Goal: Task Accomplishment & Management: Complete application form

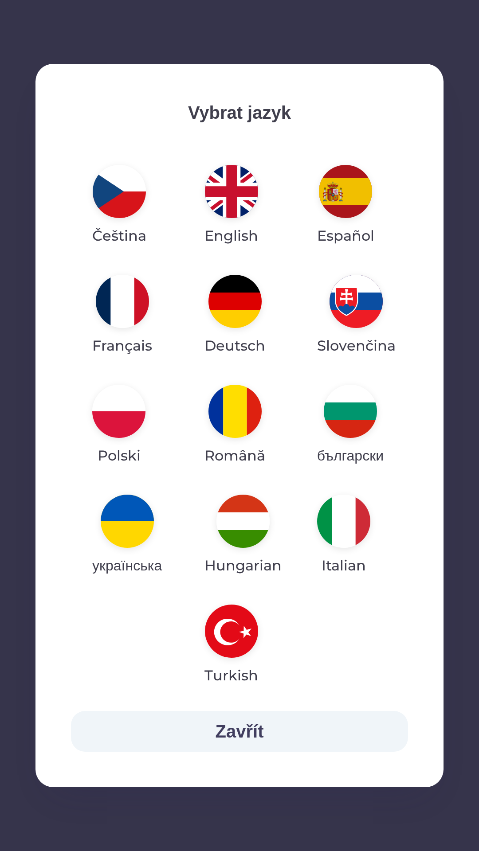
click at [133, 541] on img "button" at bounding box center [127, 521] width 53 height 53
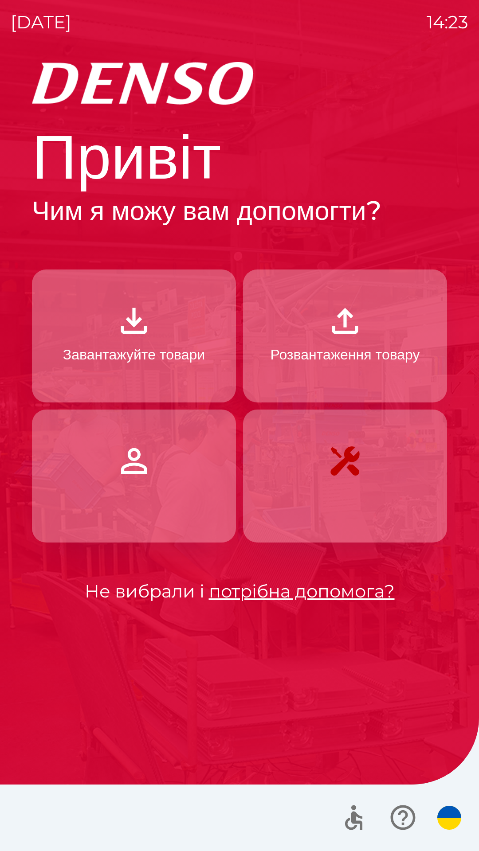
click at [169, 363] on p "Завантажуйте товари" at bounding box center [134, 354] width 142 height 21
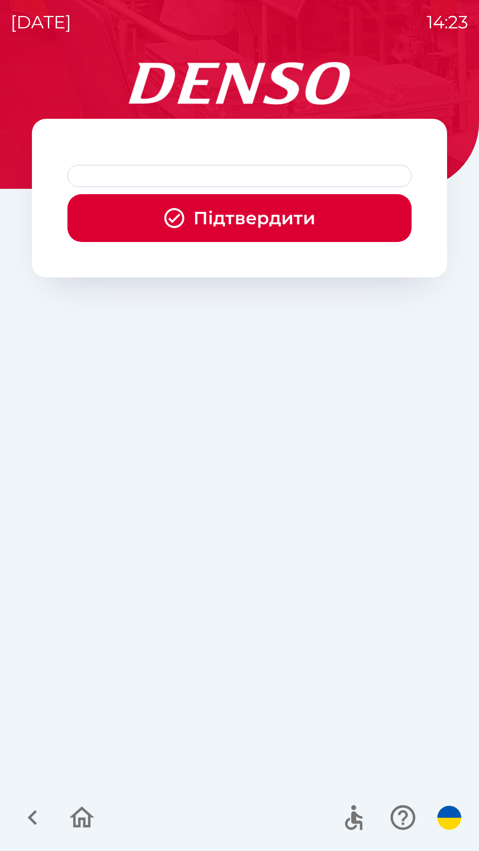
click at [280, 215] on button "Підтвердити" at bounding box center [239, 218] width 344 height 48
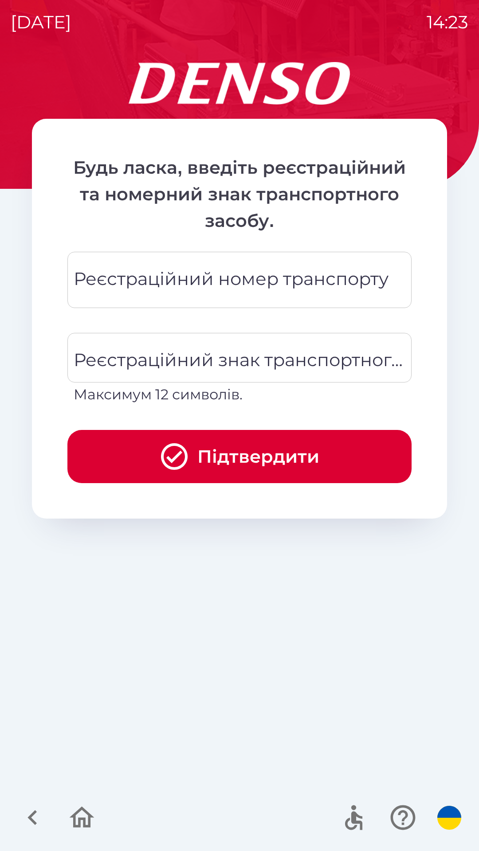
click at [344, 286] on div "Реєстраційний номер транспорту Реєстраційний номер транспорту" at bounding box center [239, 280] width 344 height 56
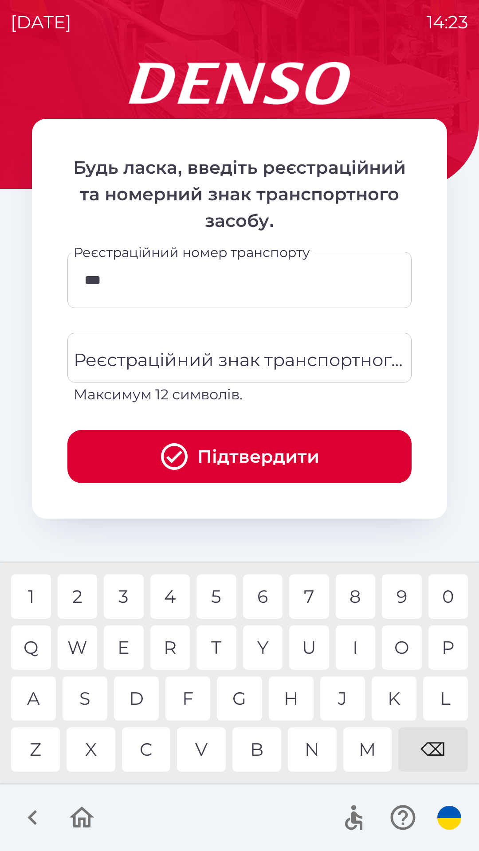
click at [317, 596] on div "7" at bounding box center [309, 597] width 40 height 44
click at [350, 593] on div "8" at bounding box center [356, 597] width 40 height 44
type input "******"
click at [172, 596] on div "4" at bounding box center [170, 597] width 40 height 44
click at [294, 360] on div "Реєстраційний знак транспортного засобу Реєстраційний знак транспортного засобу…" at bounding box center [239, 369] width 344 height 72
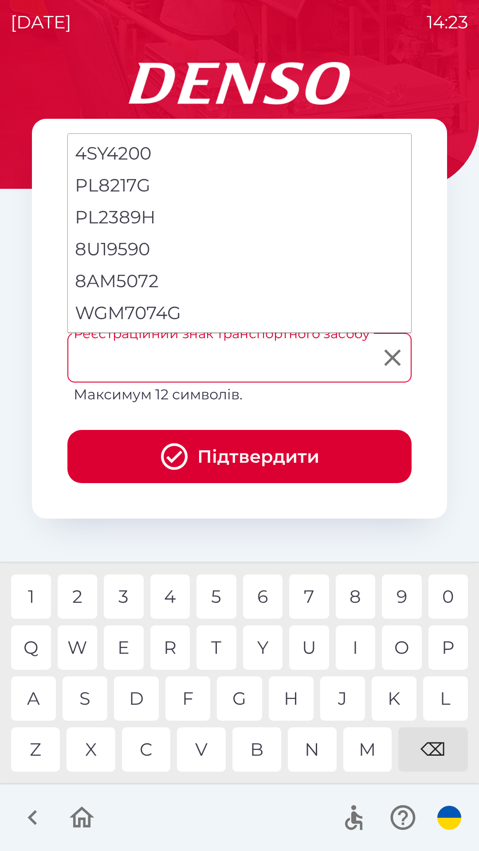
click at [122, 313] on li "WGM7074G" at bounding box center [239, 313] width 343 height 32
type input "********"
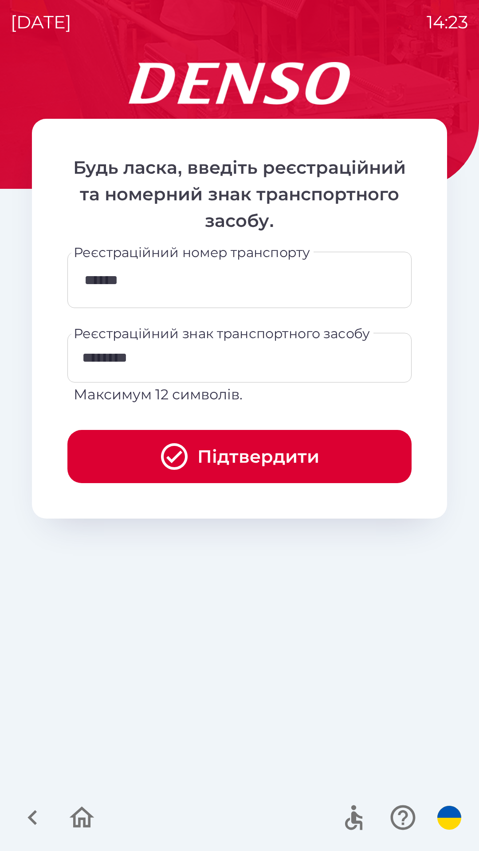
click at [274, 455] on button "Підтвердити" at bounding box center [239, 456] width 344 height 53
